Goal: Information Seeking & Learning: Understand process/instructions

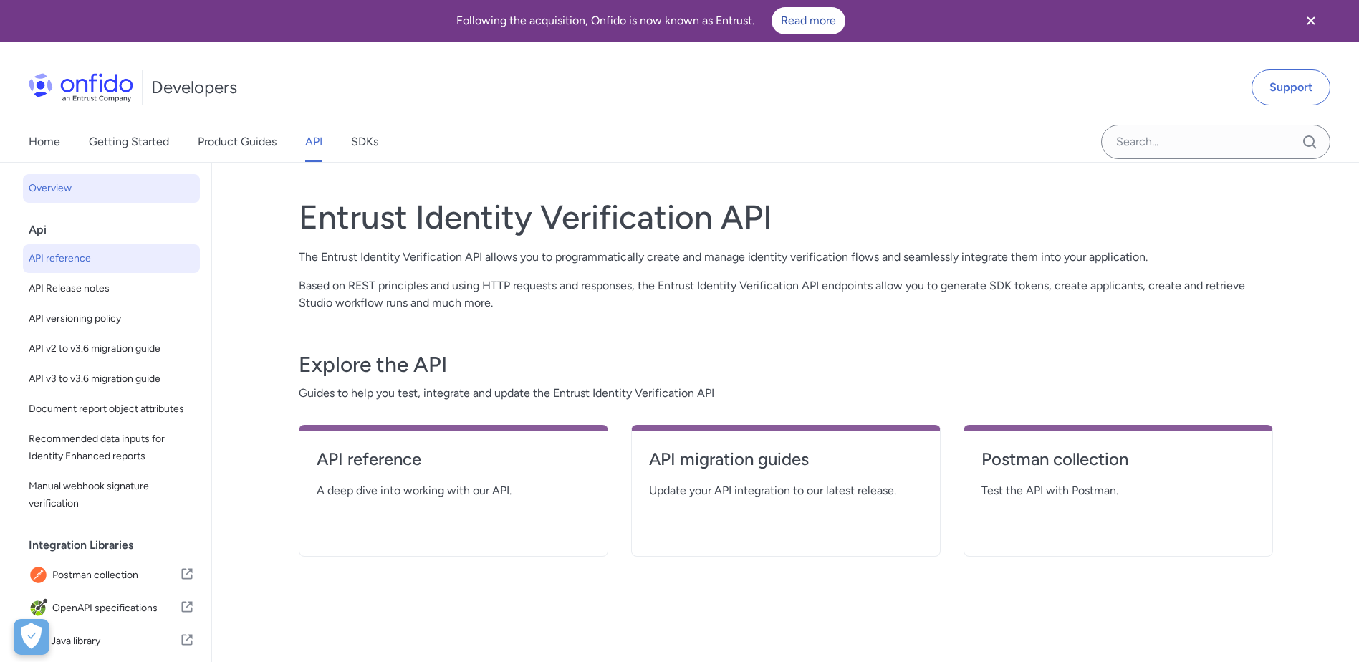
click at [111, 254] on span "API reference" at bounding box center [111, 258] width 165 height 17
select select "http"
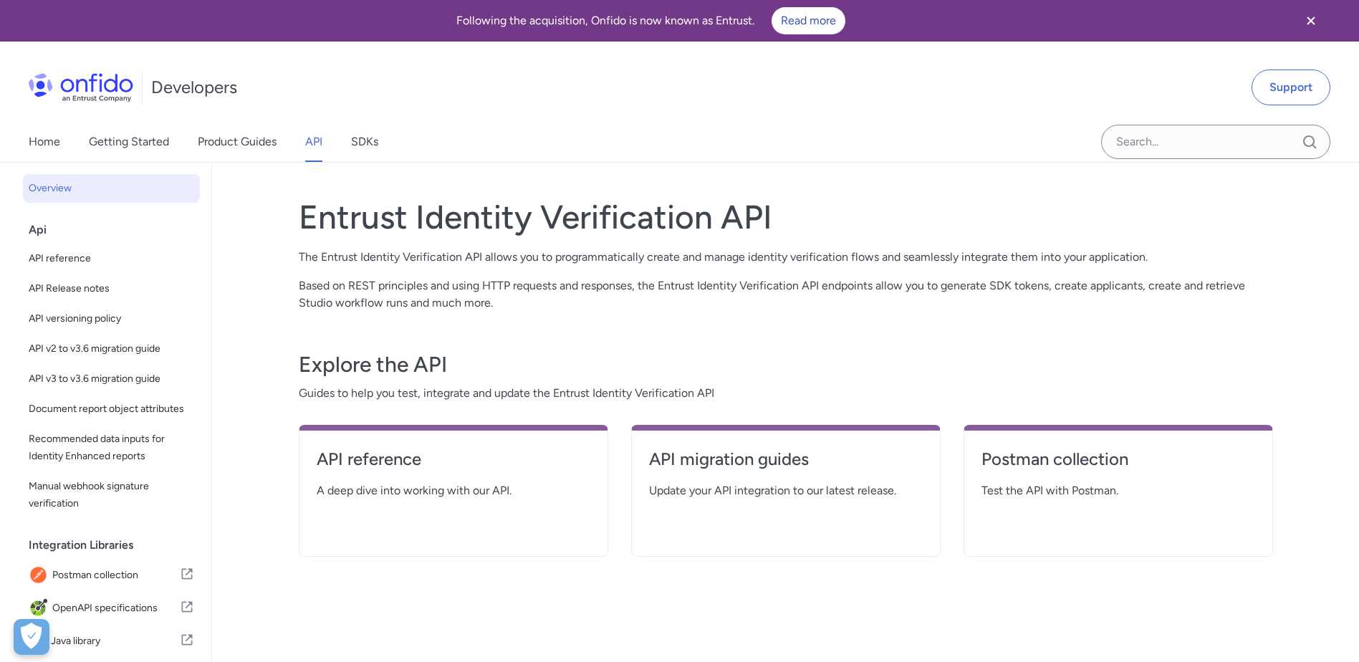
select select "http"
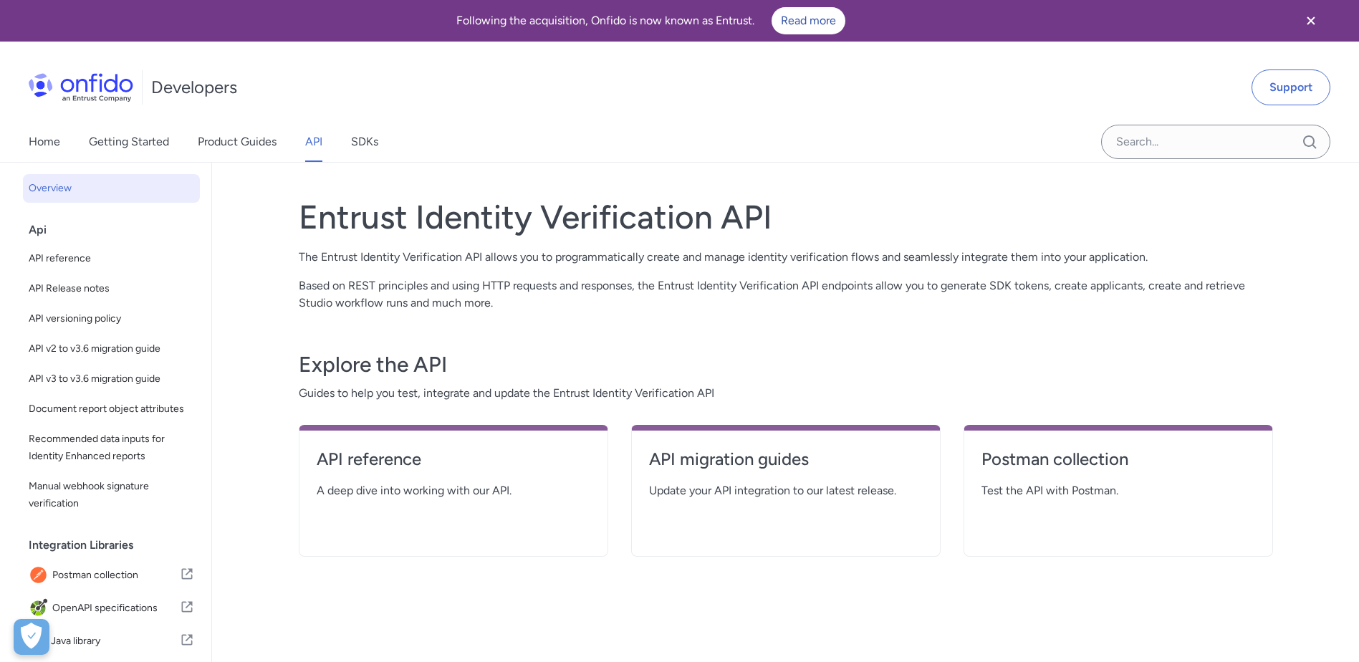
select select "http"
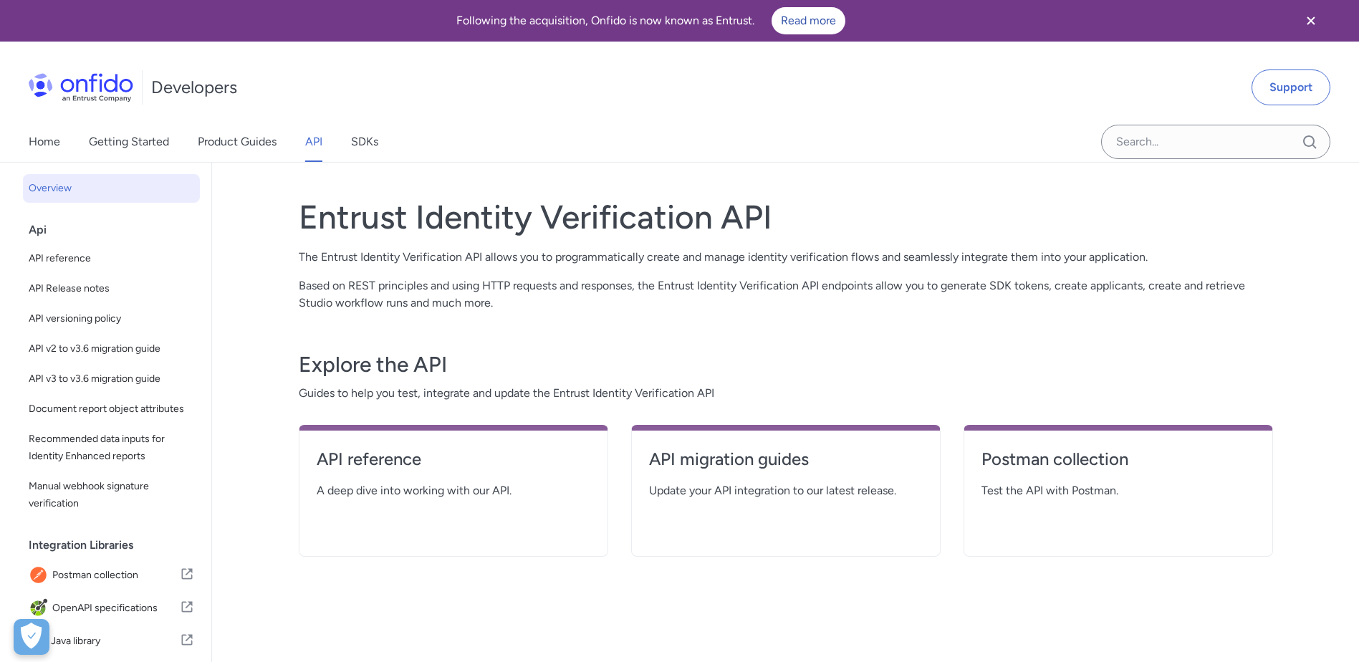
select select "http"
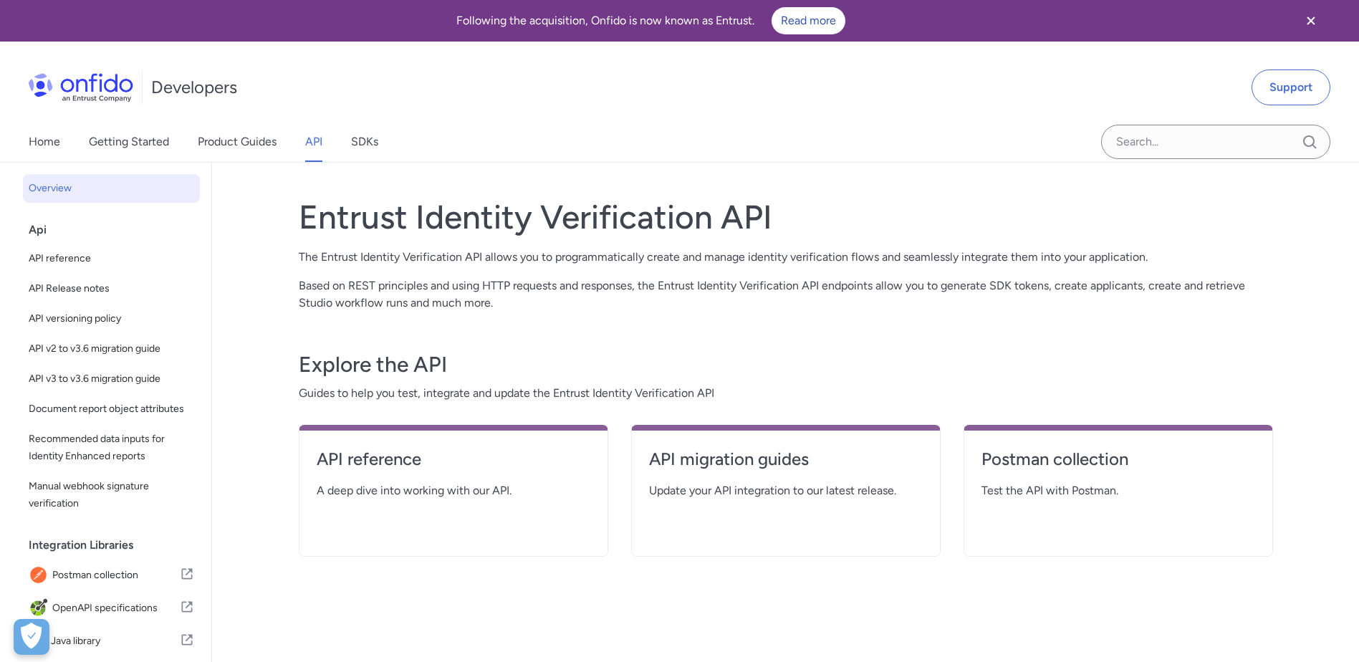
select select "http"
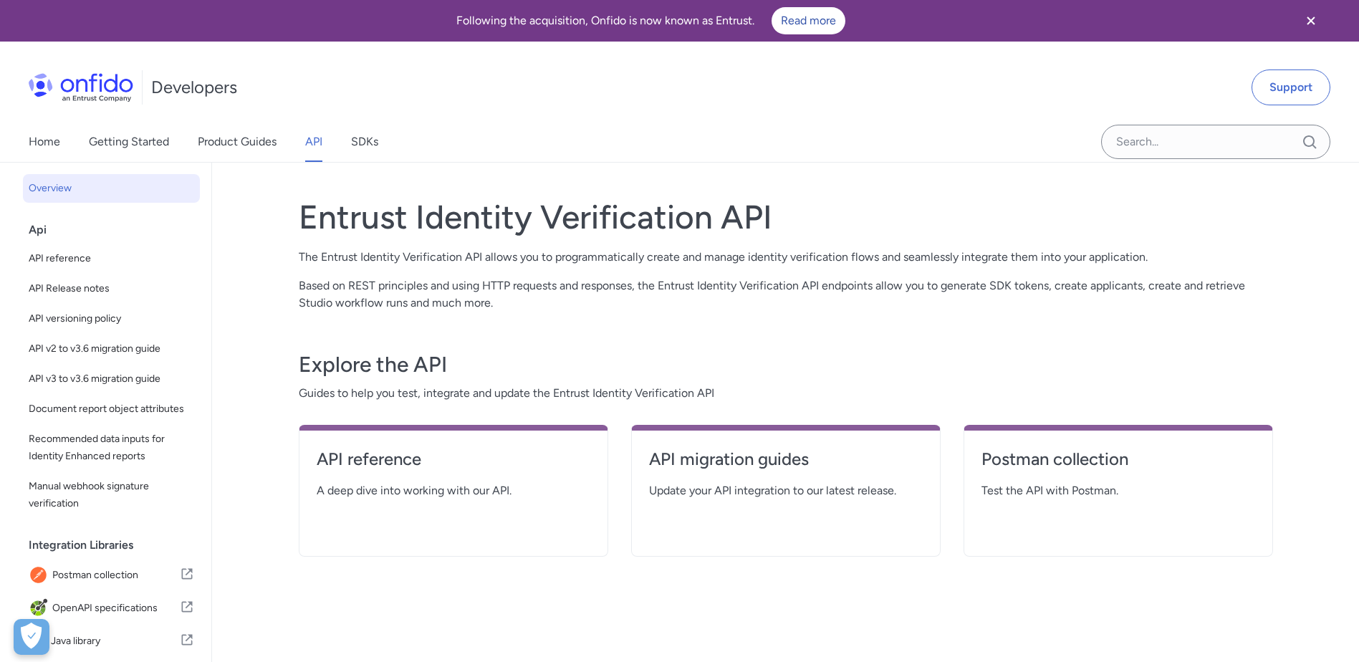
select select "http"
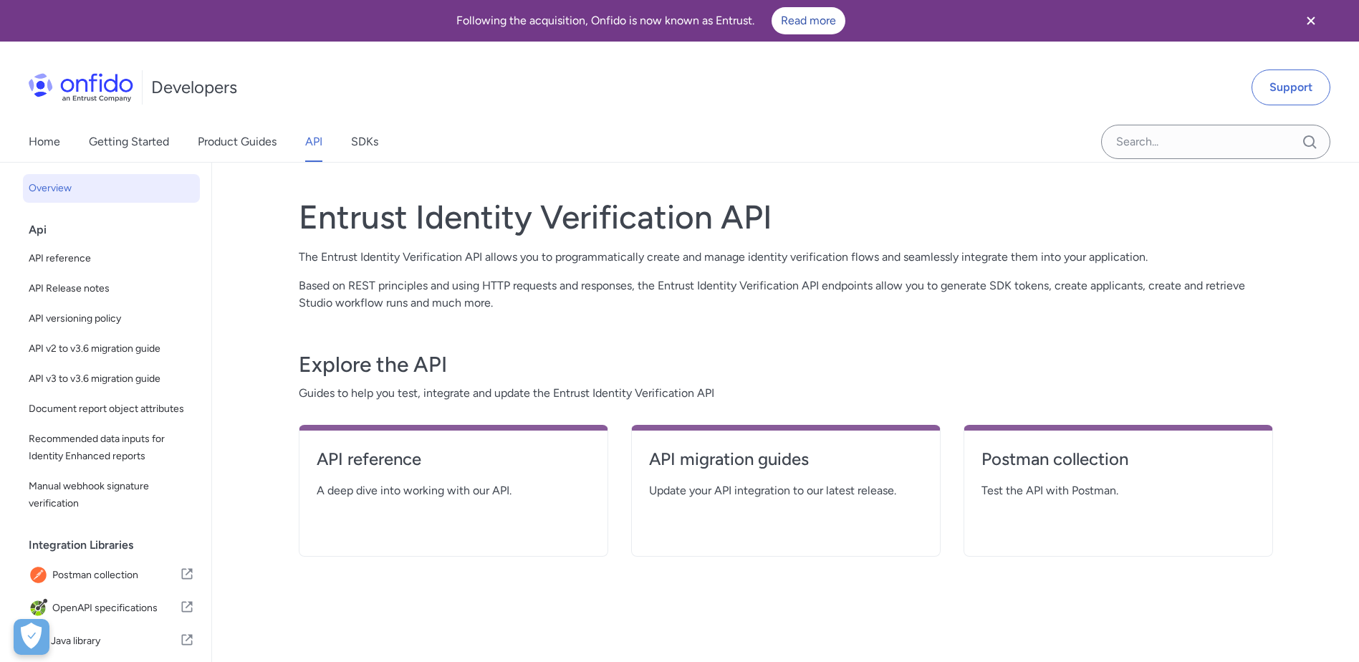
select select "http"
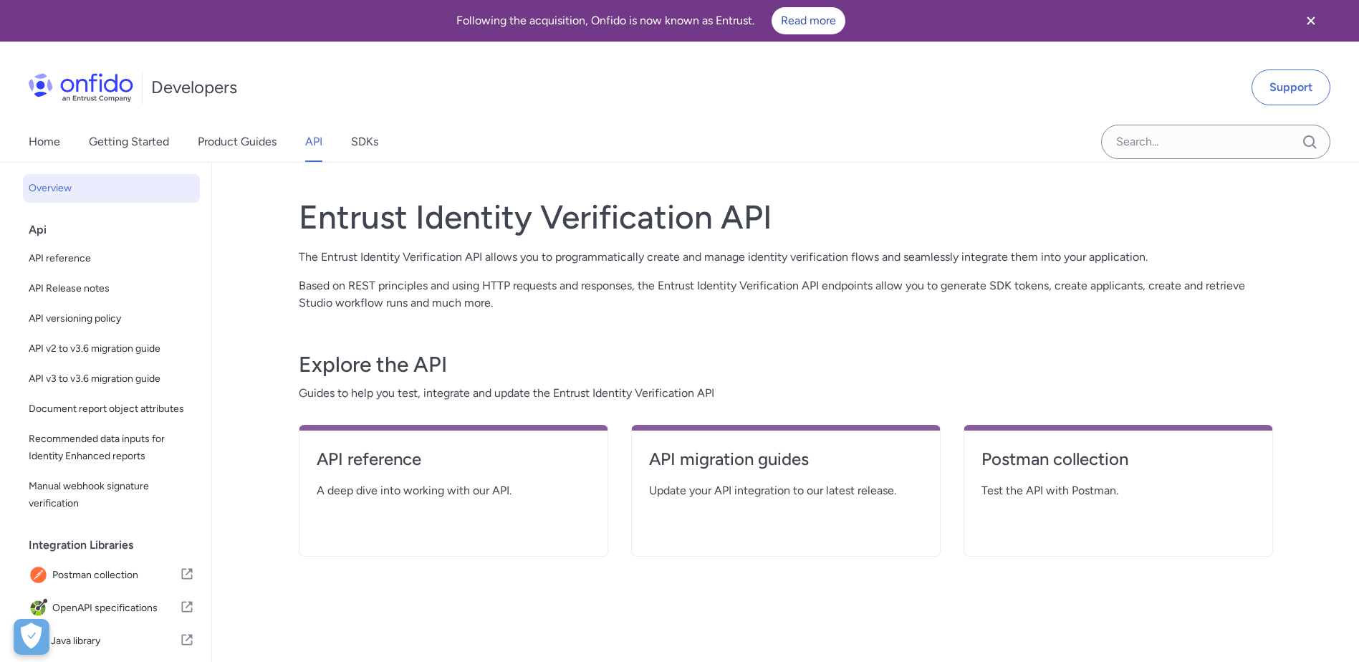
select select "http"
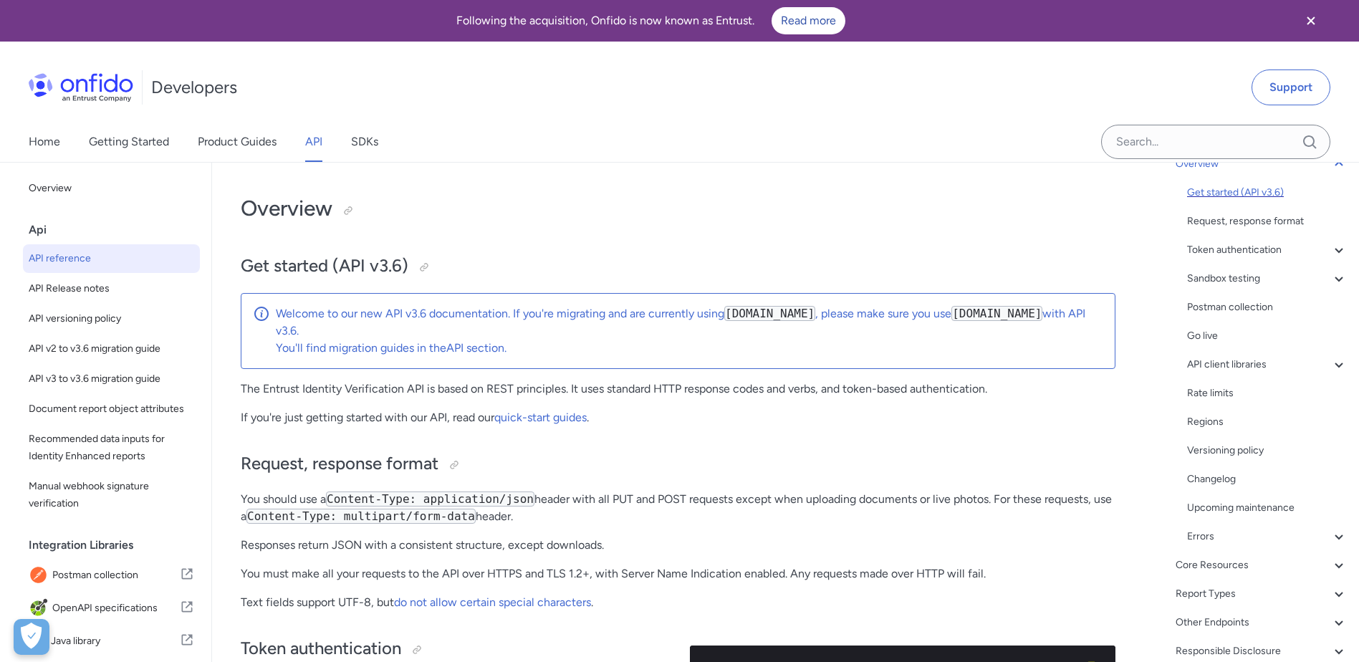
scroll to position [129, 0]
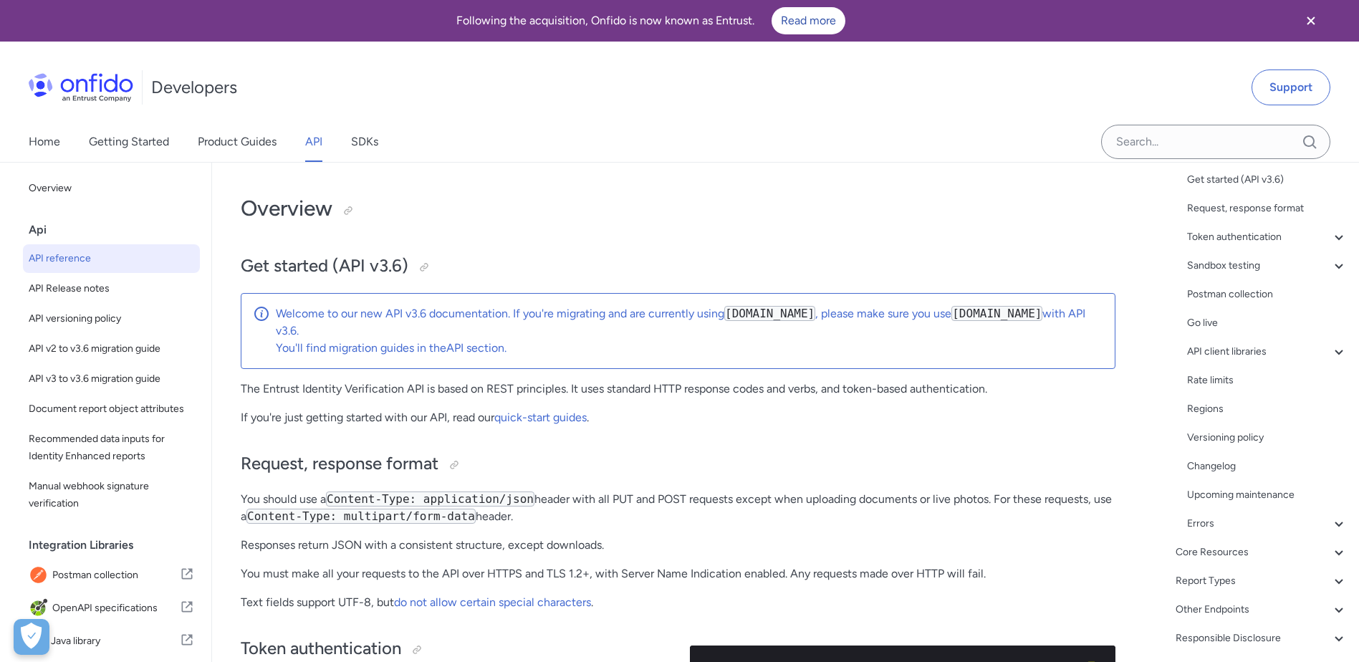
click at [49, 236] on div "Api" at bounding box center [117, 230] width 177 height 29
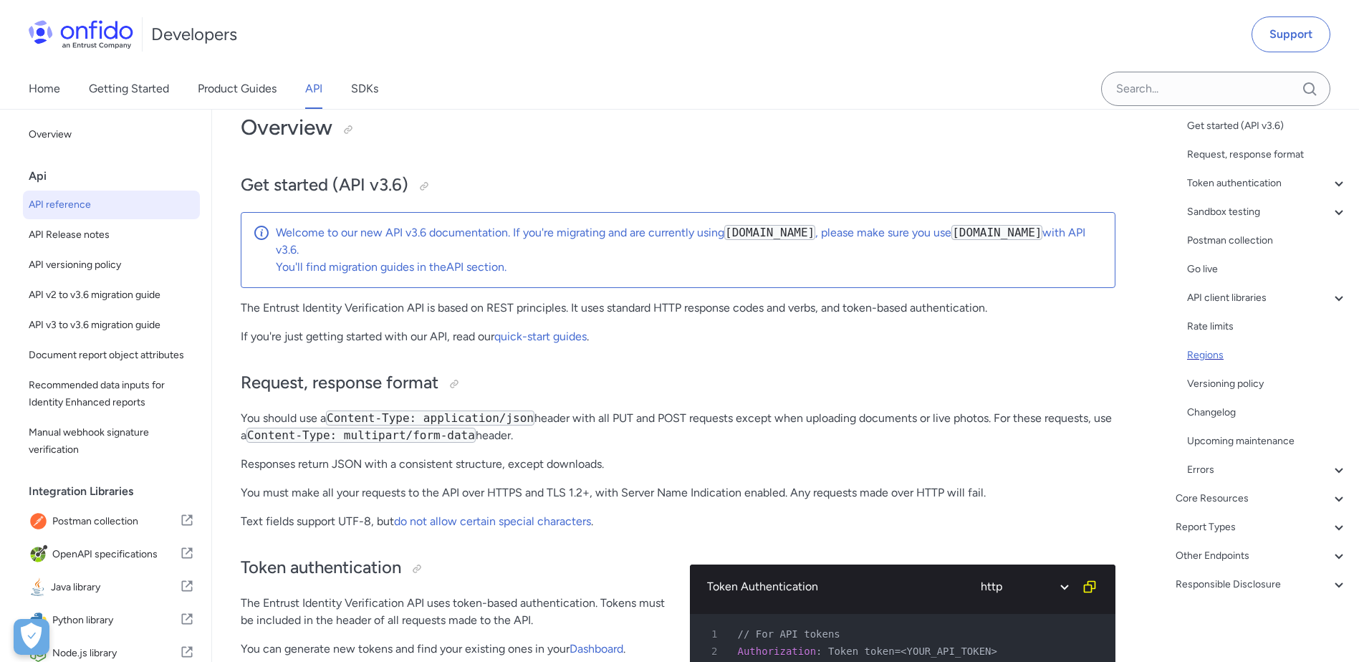
scroll to position [143, 0]
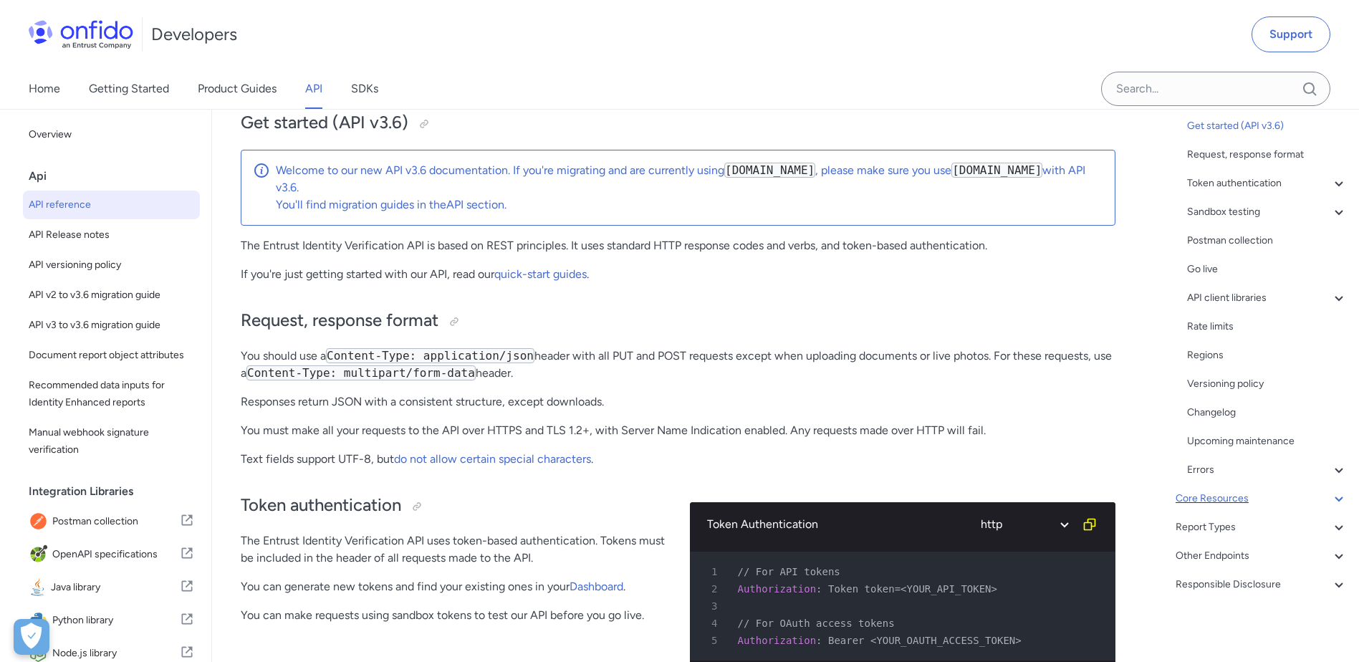
click at [1242, 501] on div "Core Resources" at bounding box center [1262, 498] width 172 height 17
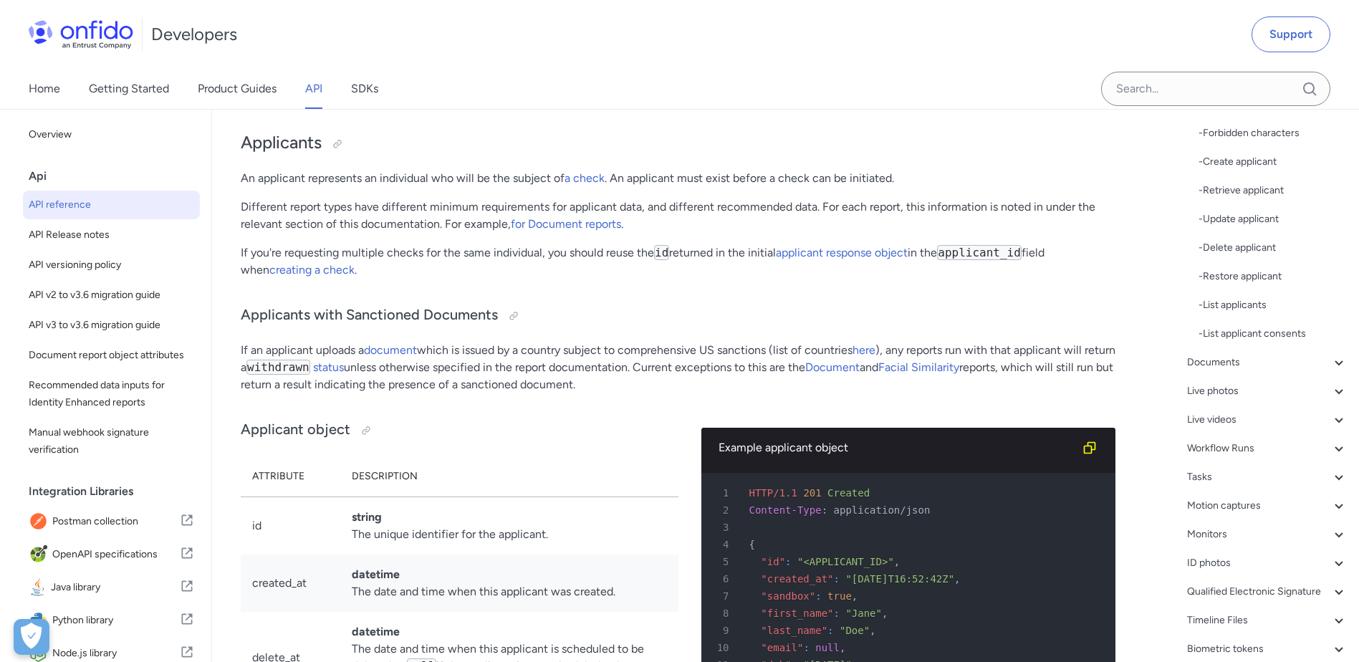
scroll to position [416, 0]
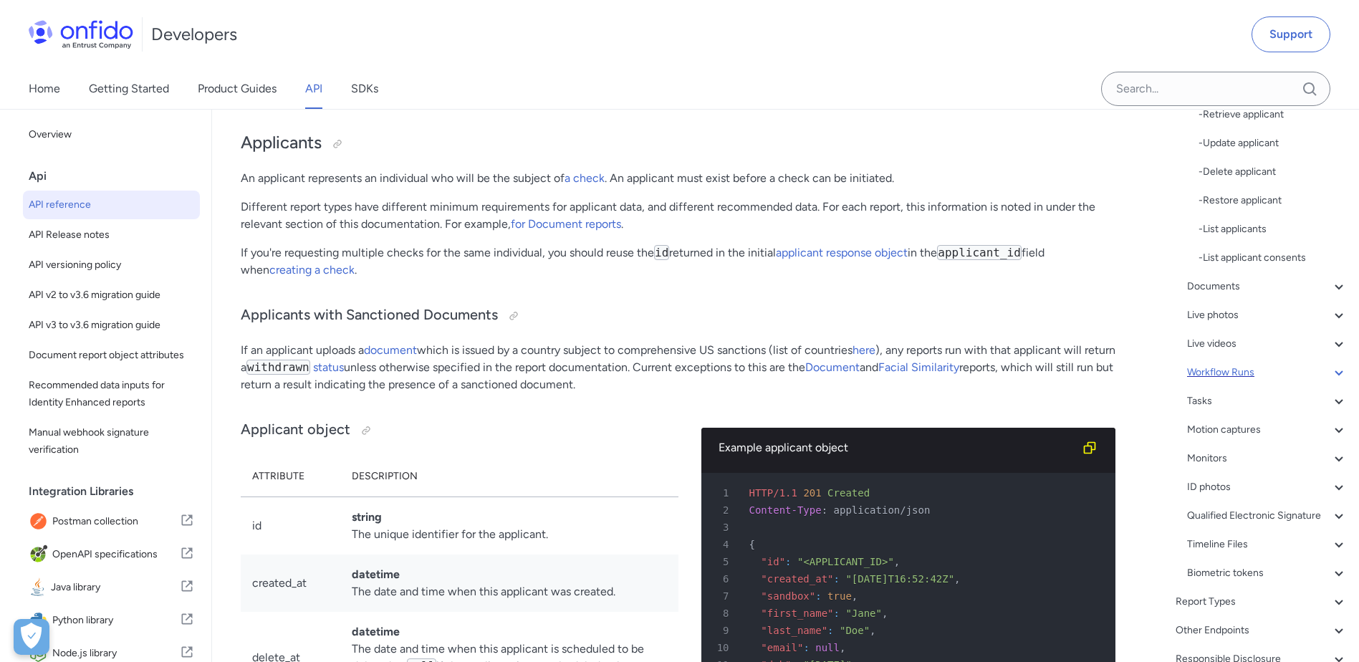
click at [1244, 368] on div "Workflow Runs" at bounding box center [1267, 372] width 160 height 17
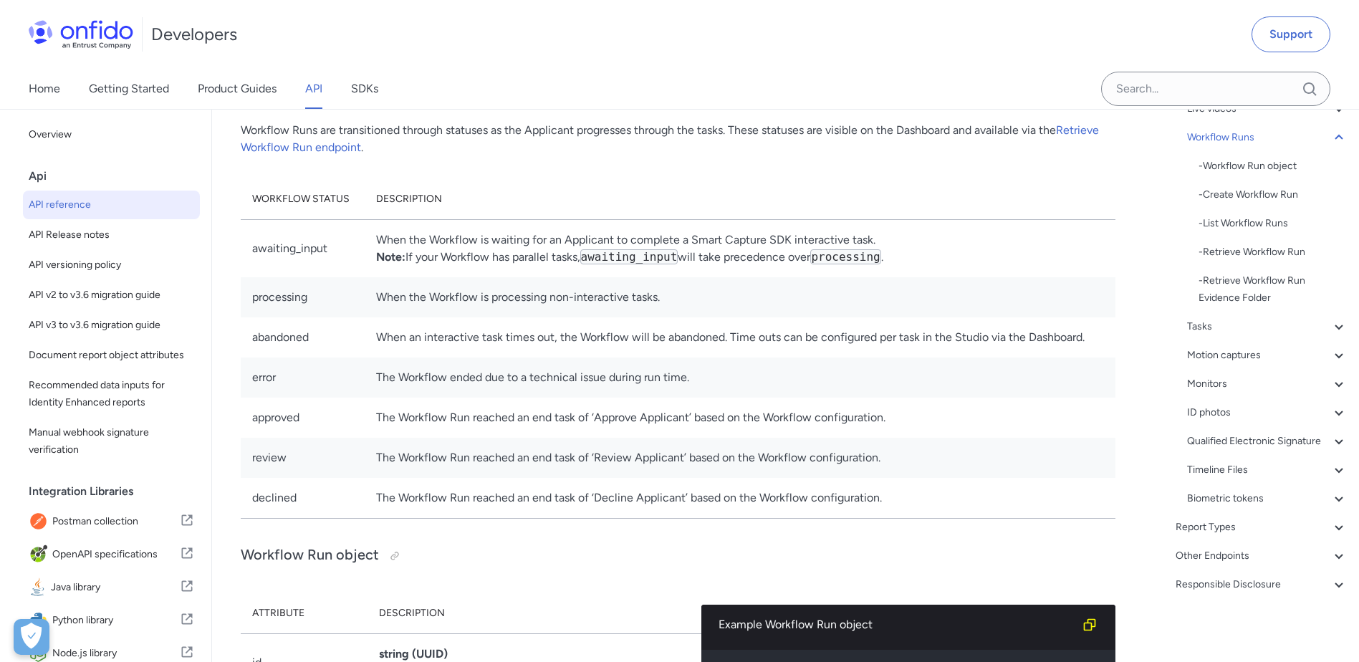
scroll to position [30786, 0]
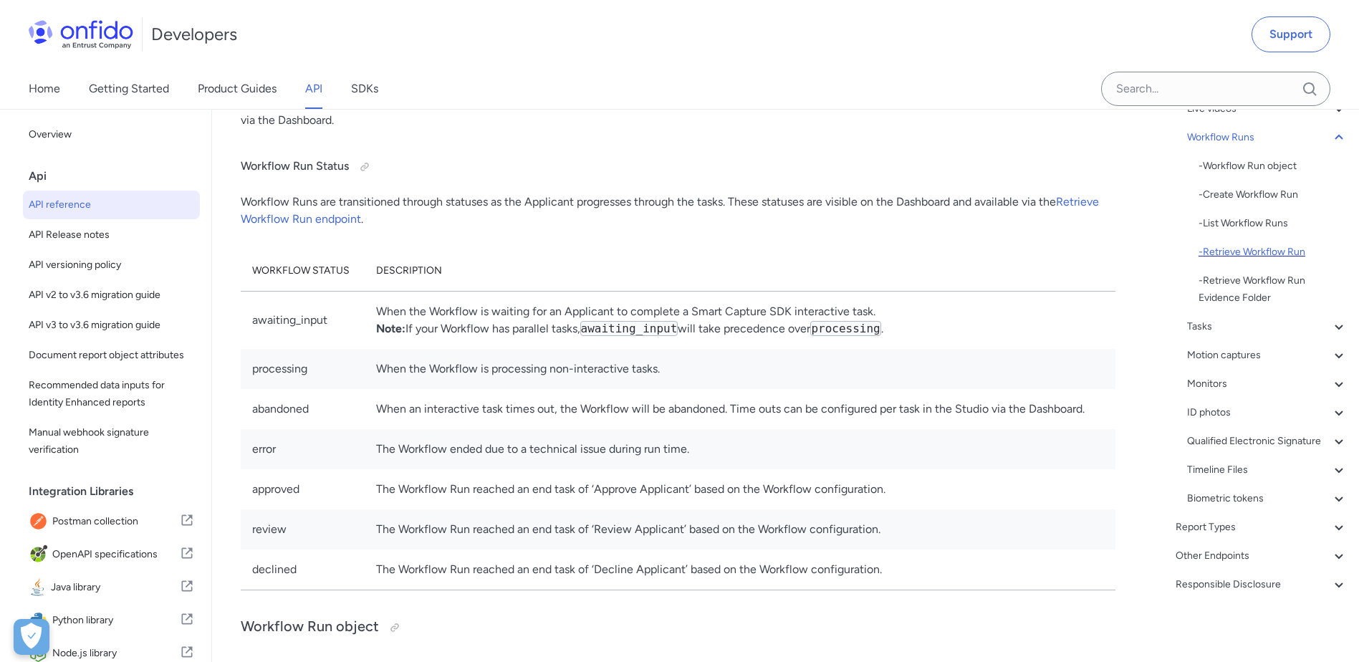
click at [1252, 244] on div "- Retrieve Workflow Run" at bounding box center [1273, 252] width 149 height 17
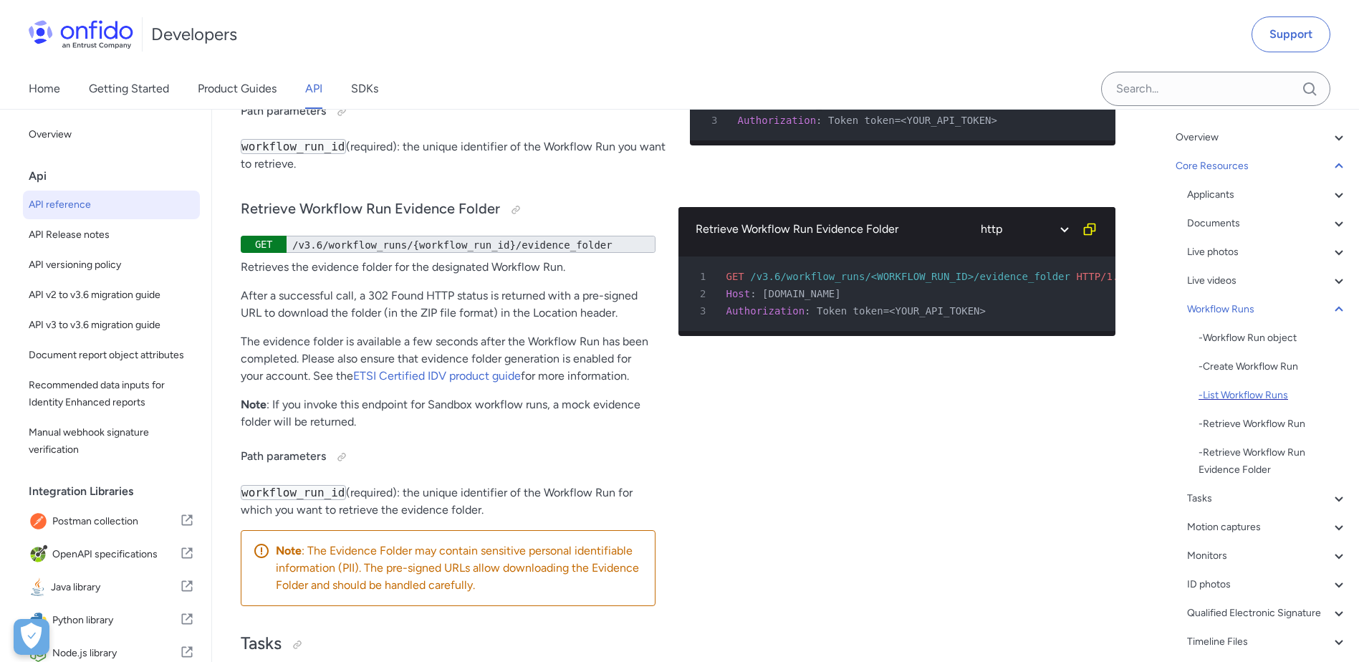
scroll to position [63, 0]
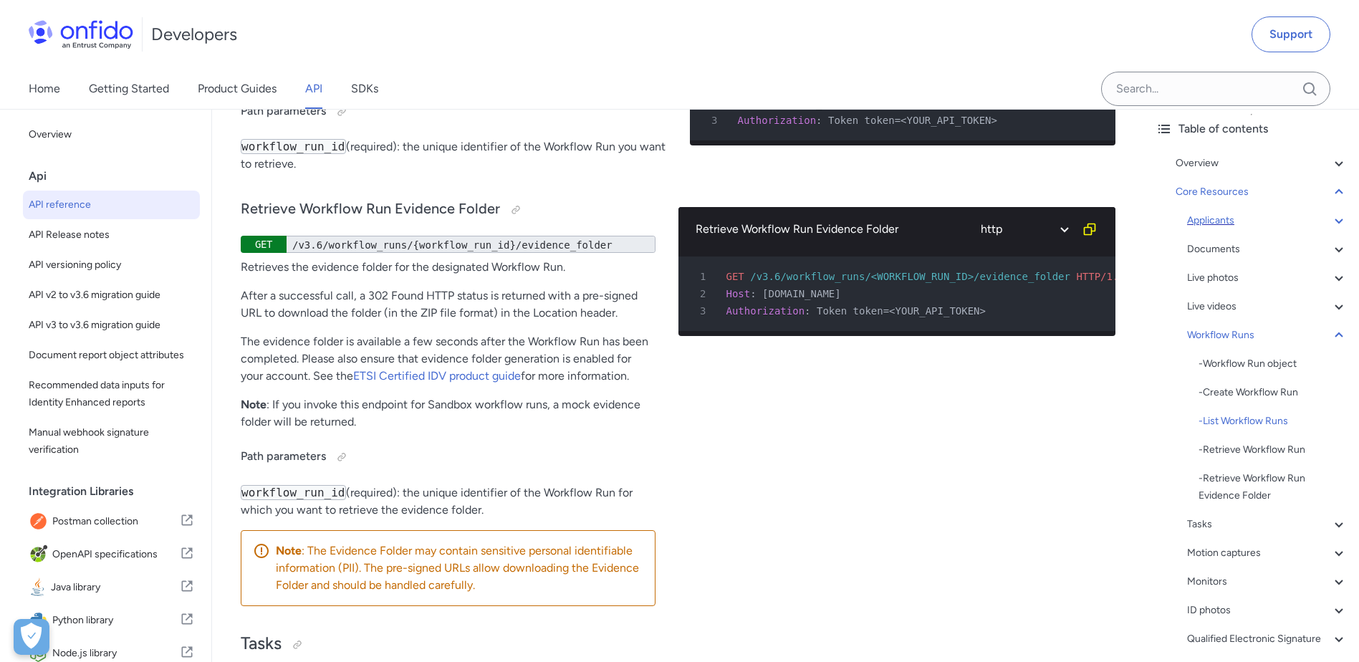
click at [1226, 224] on div "Applicants" at bounding box center [1267, 220] width 160 height 17
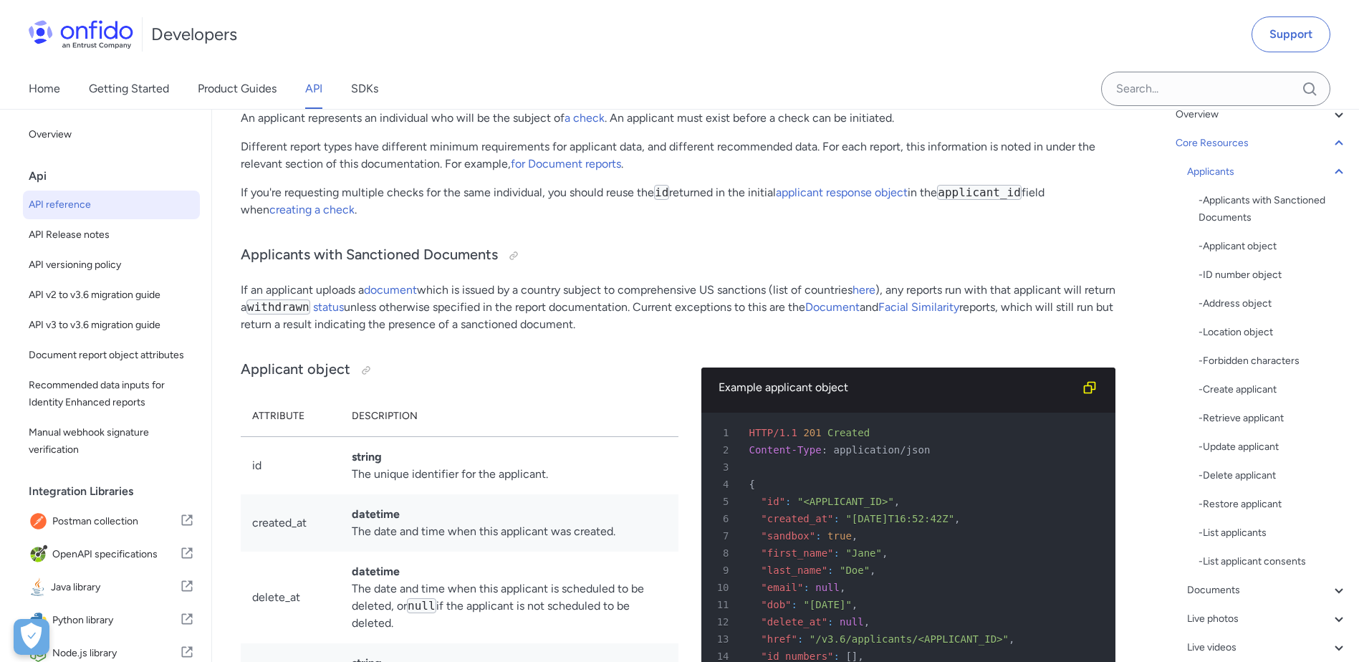
scroll to position [135, 0]
